Goal: Transaction & Acquisition: Purchase product/service

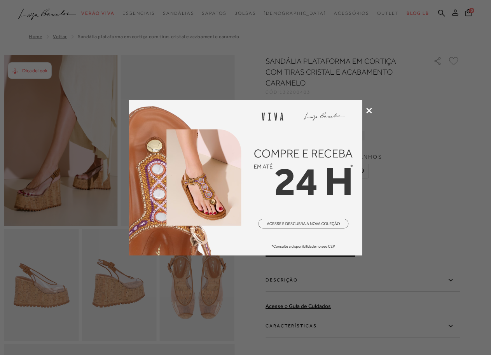
click at [368, 109] on icon at bounding box center [370, 111] width 6 height 6
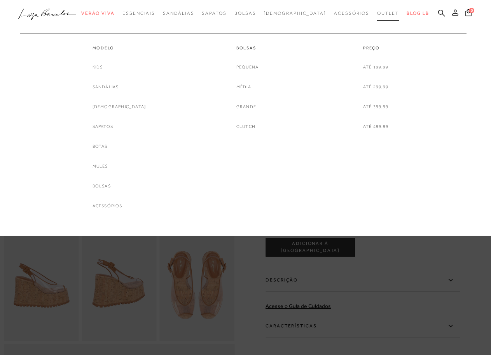
click at [377, 13] on span "Outlet" at bounding box center [388, 13] width 22 height 5
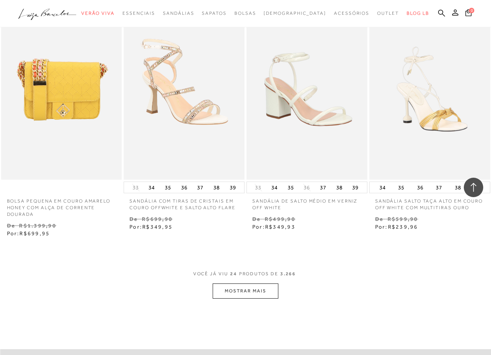
scroll to position [1284, 0]
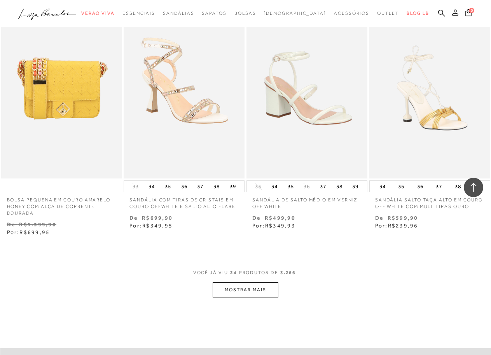
click at [245, 287] on button "MOSTRAR MAIS" at bounding box center [245, 290] width 65 height 15
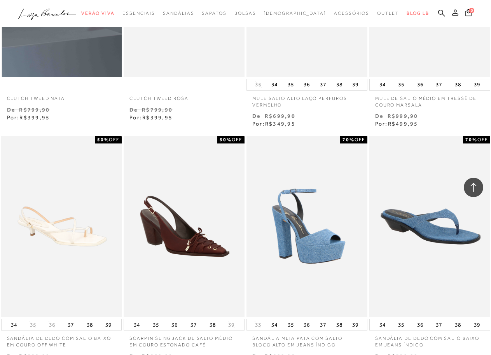
scroll to position [1907, 0]
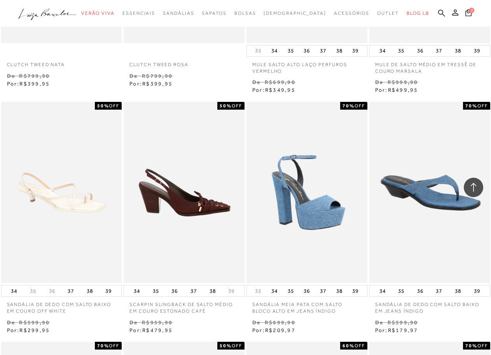
click at [182, 205] on img at bounding box center [185, 192] width 120 height 181
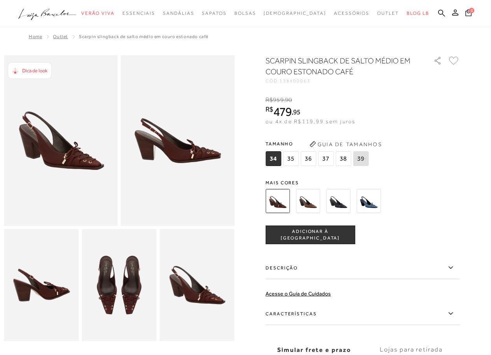
click at [304, 197] on img at bounding box center [308, 201] width 24 height 24
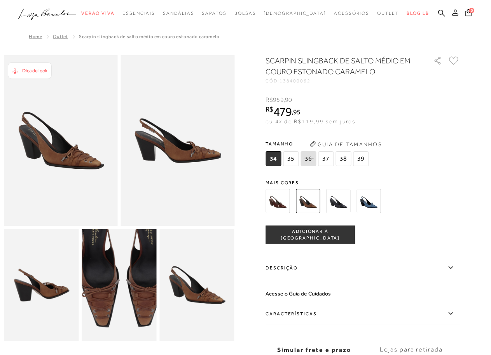
click at [116, 312] on img at bounding box center [123, 265] width 150 height 225
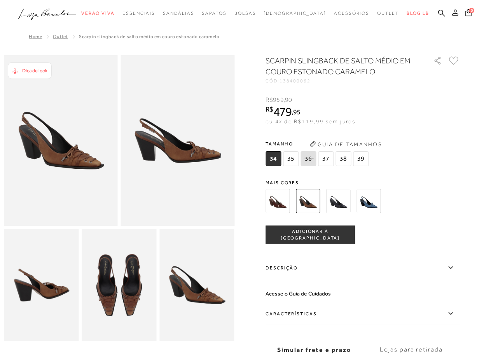
click at [283, 202] on img at bounding box center [278, 201] width 24 height 24
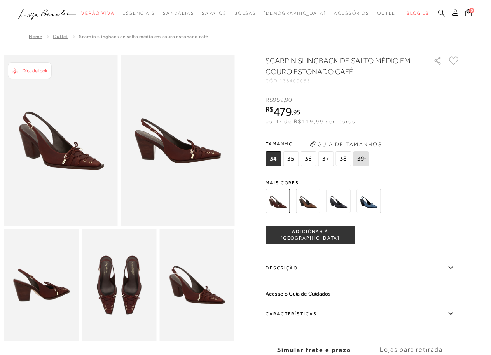
click at [369, 198] on img at bounding box center [369, 201] width 24 height 24
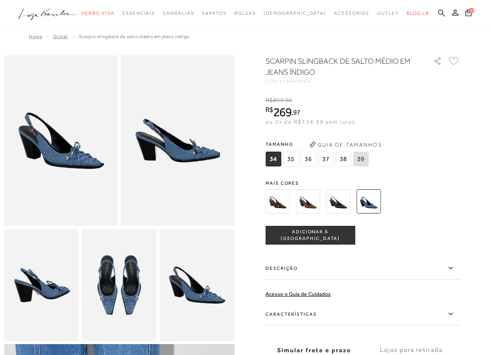
click at [337, 198] on img at bounding box center [338, 202] width 24 height 24
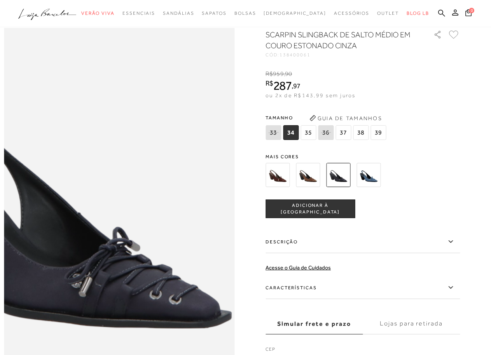
scroll to position [233, 0]
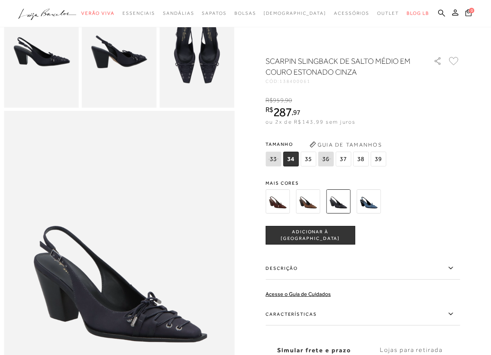
click at [198, 65] on img at bounding box center [197, 52] width 75 height 112
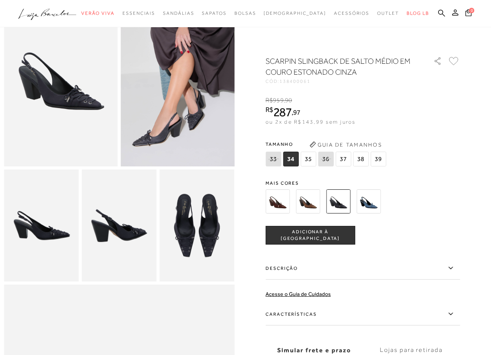
scroll to position [39, 0]
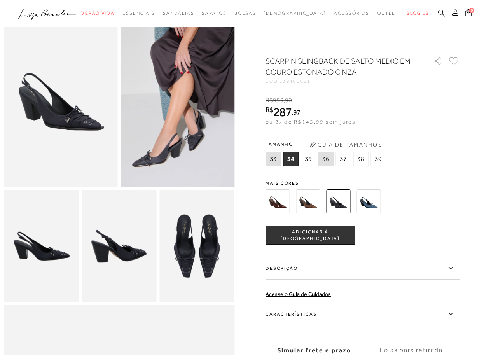
click at [286, 198] on img at bounding box center [278, 202] width 24 height 24
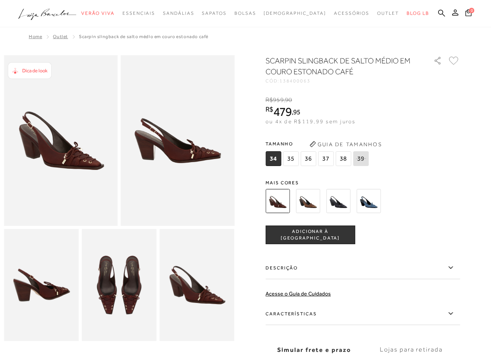
click at [373, 202] on img at bounding box center [369, 201] width 24 height 24
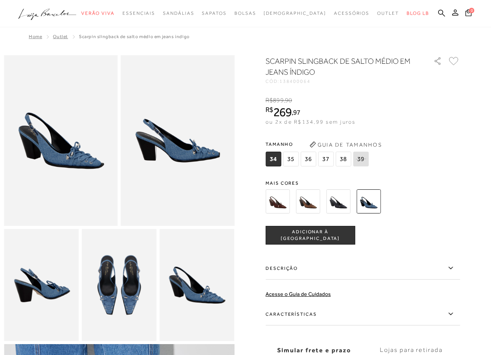
click at [344, 199] on img at bounding box center [338, 202] width 24 height 24
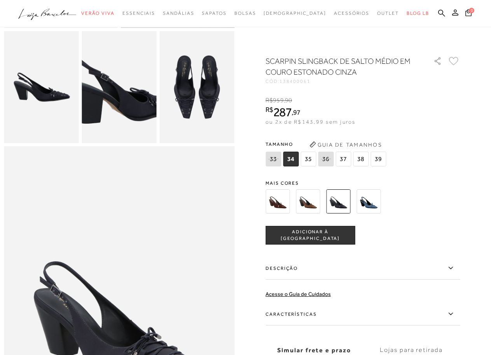
scroll to position [272, 0]
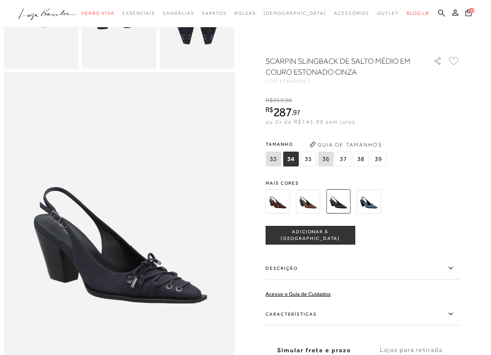
click at [371, 198] on img at bounding box center [369, 202] width 24 height 24
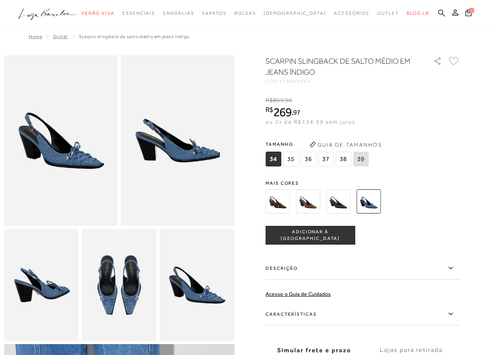
click at [307, 159] on span "36" at bounding box center [309, 159] width 16 height 15
click at [304, 232] on span "ADICIONAR À SACOLA" at bounding box center [310, 236] width 89 height 14
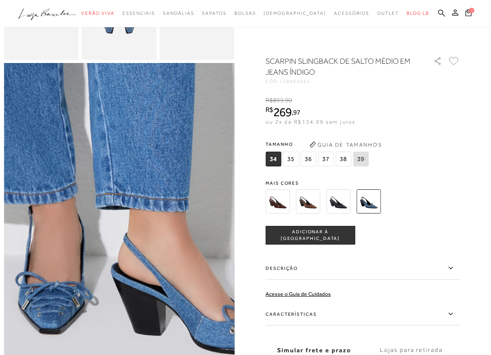
scroll to position [272, 0]
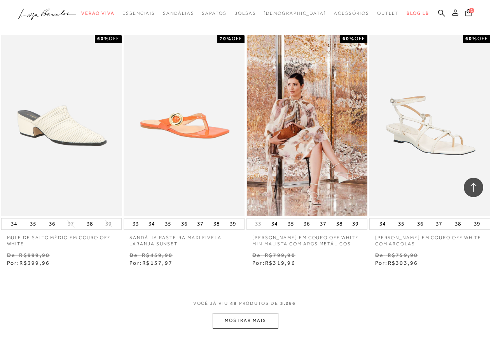
scroll to position [2802, 0]
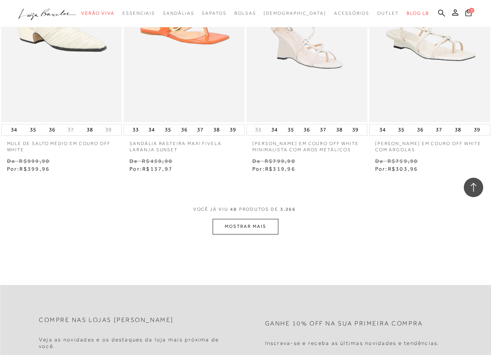
click at [232, 221] on button "MOSTRAR MAIS" at bounding box center [245, 226] width 65 height 15
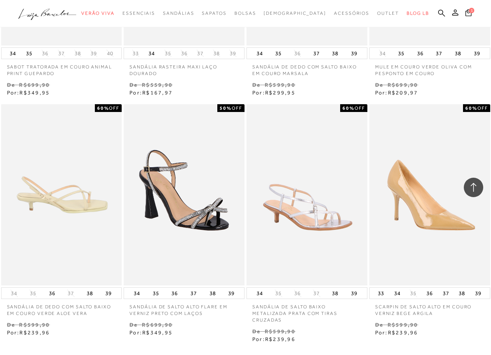
scroll to position [4281, 0]
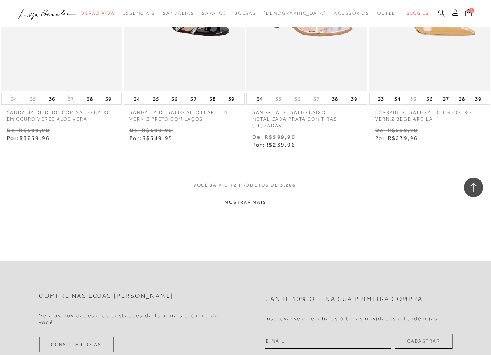
click at [245, 195] on button "MOSTRAR MAIS" at bounding box center [245, 202] width 65 height 15
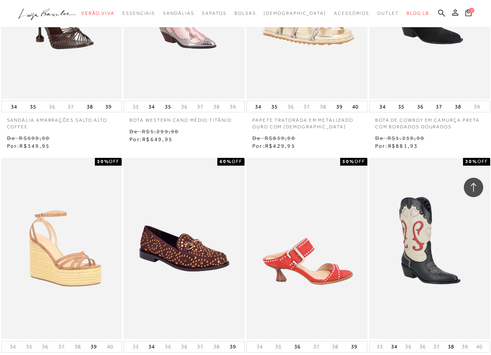
scroll to position [5604, 0]
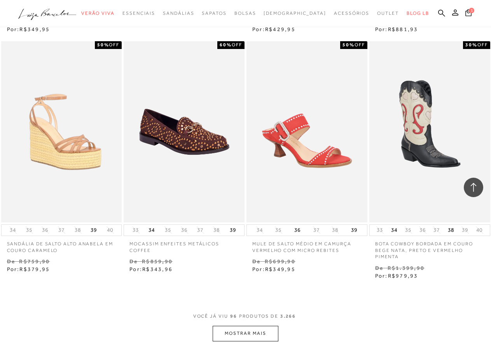
click at [240, 326] on button "MOSTRAR MAIS" at bounding box center [245, 333] width 65 height 15
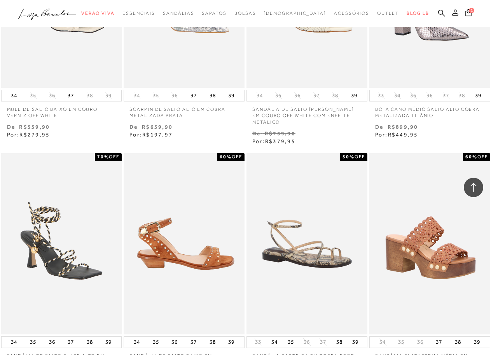
scroll to position [7160, 0]
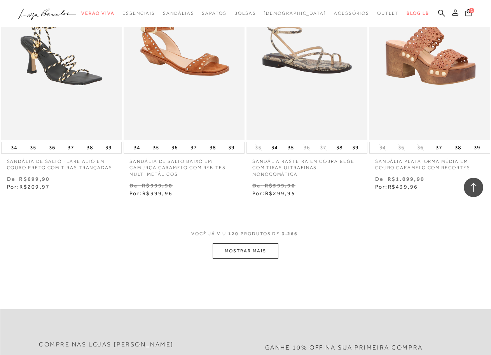
click at [245, 247] on button "MOSTRAR MAIS" at bounding box center [245, 251] width 65 height 15
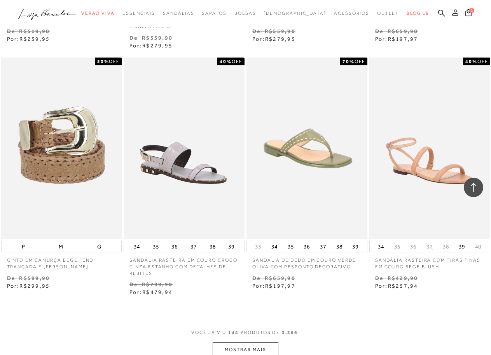
scroll to position [8639, 0]
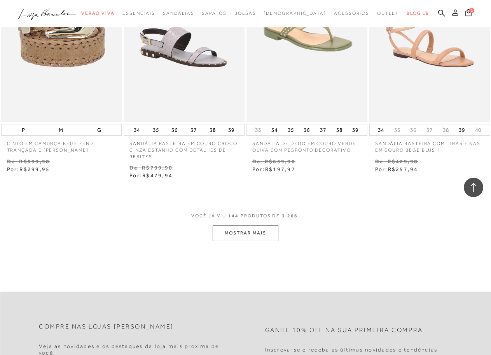
click at [237, 226] on button "MOSTRAR MAIS" at bounding box center [245, 233] width 65 height 15
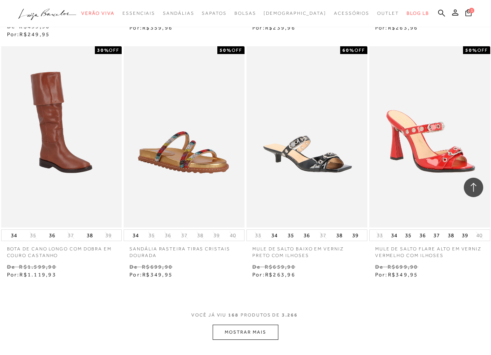
scroll to position [10118, 0]
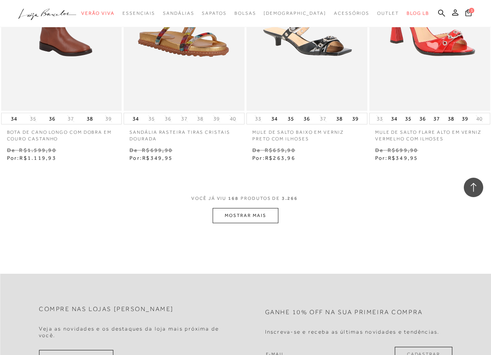
click at [248, 210] on button "MOSTRAR MAIS" at bounding box center [245, 215] width 65 height 15
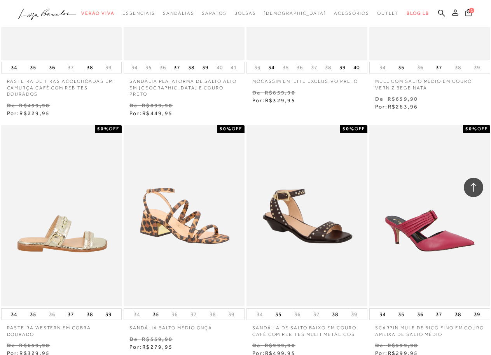
scroll to position [11130, 0]
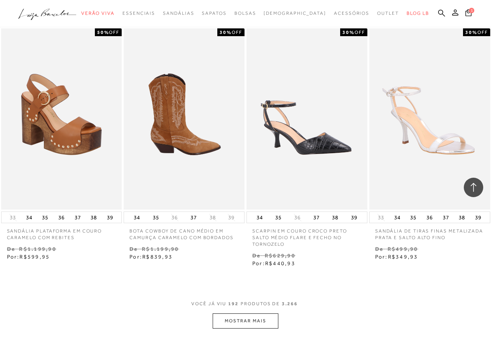
scroll to position [11596, 0]
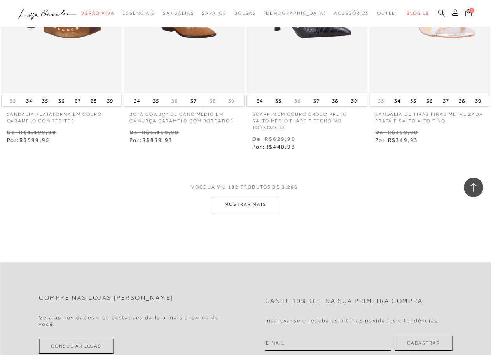
click at [248, 197] on button "MOSTRAR MAIS" at bounding box center [245, 204] width 65 height 15
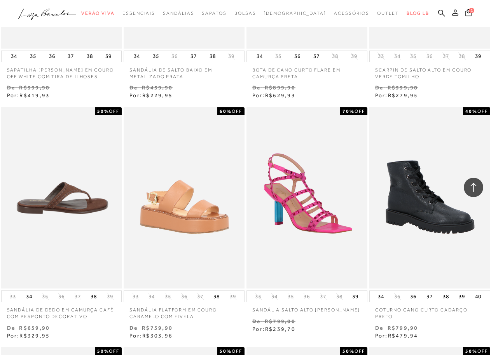
scroll to position [12608, 0]
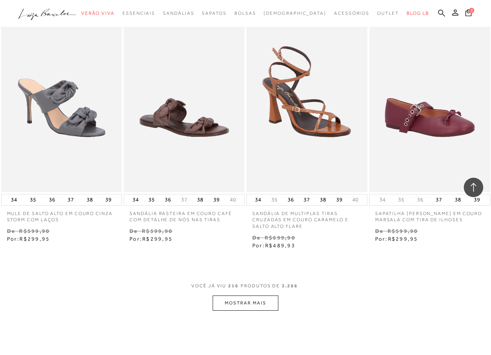
click at [248, 296] on button "MOSTRAR MAIS" at bounding box center [245, 303] width 65 height 15
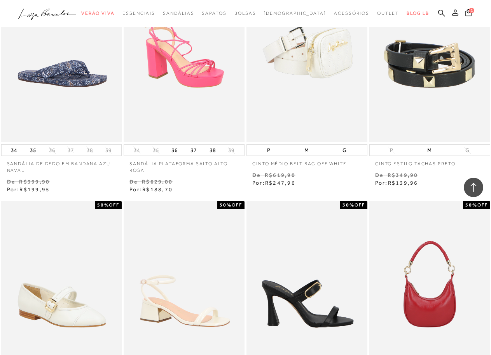
scroll to position [14320, 0]
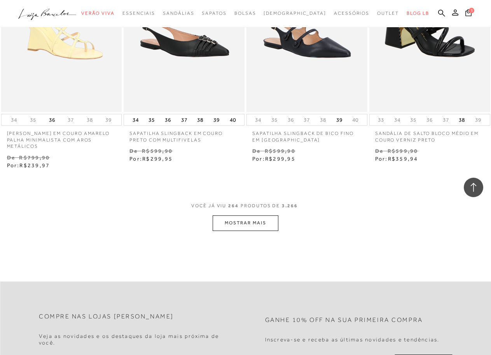
scroll to position [15994, 0]
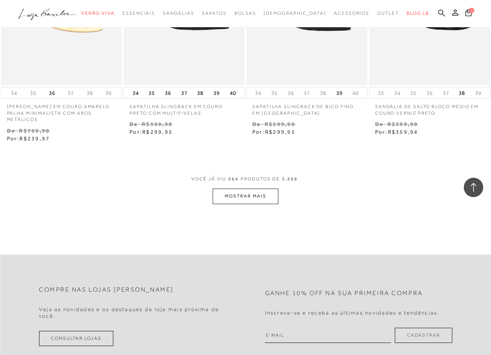
click at [249, 189] on button "MOSTRAR MAIS" at bounding box center [245, 196] width 65 height 15
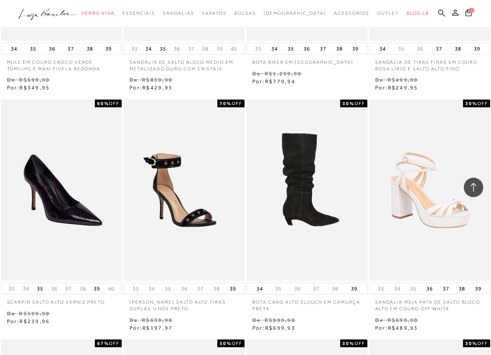
scroll to position [17278, 0]
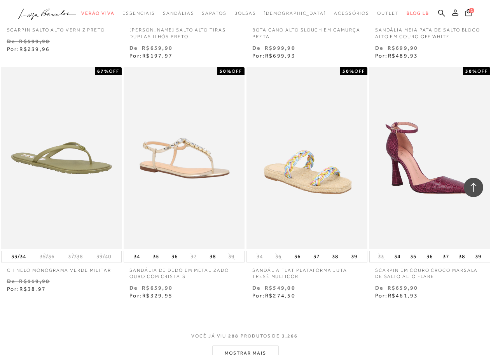
click at [240, 346] on button "MOSTRAR MAIS" at bounding box center [245, 353] width 65 height 15
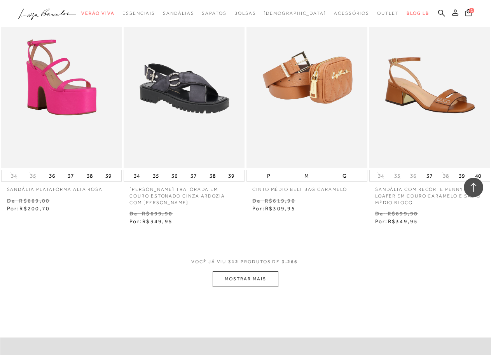
scroll to position [18873, 0]
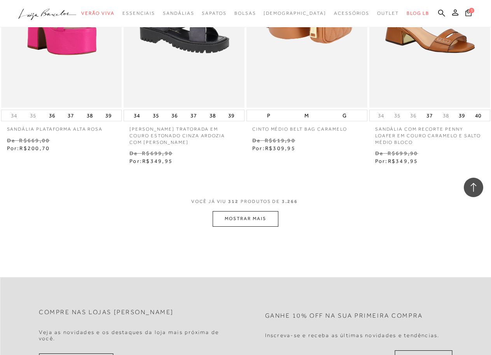
click at [236, 211] on button "MOSTRAR MAIS" at bounding box center [245, 218] width 65 height 15
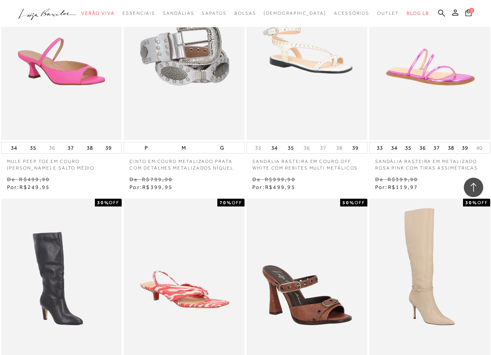
scroll to position [20158, 0]
